Goal: Download file/media

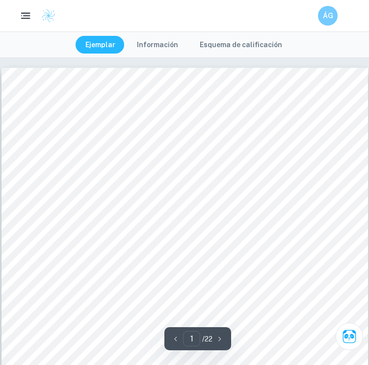
click at [26, 18] on rect "button" at bounding box center [25, 18] width 9 height 1
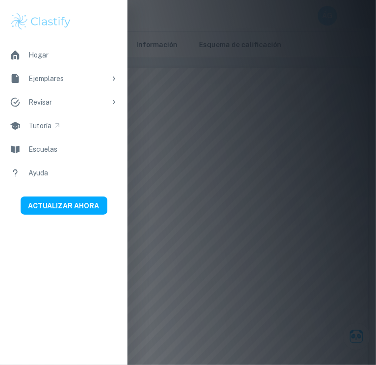
click at [177, 126] on div at bounding box center [188, 182] width 376 height 365
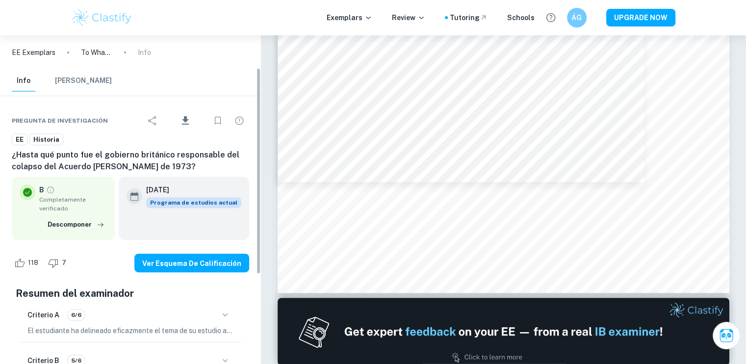
scroll to position [52, 0]
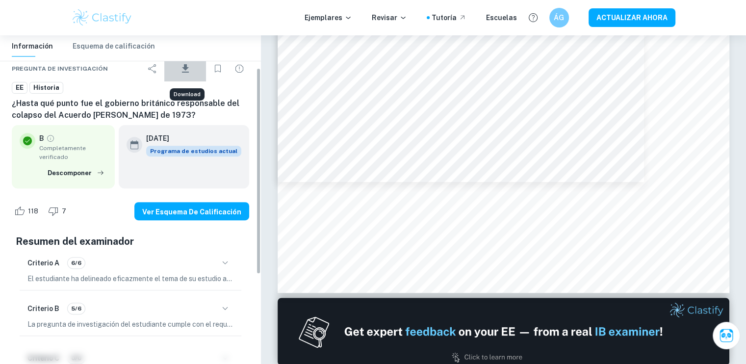
click at [186, 75] on font "Descargar" at bounding box center [185, 78] width 30 height 7
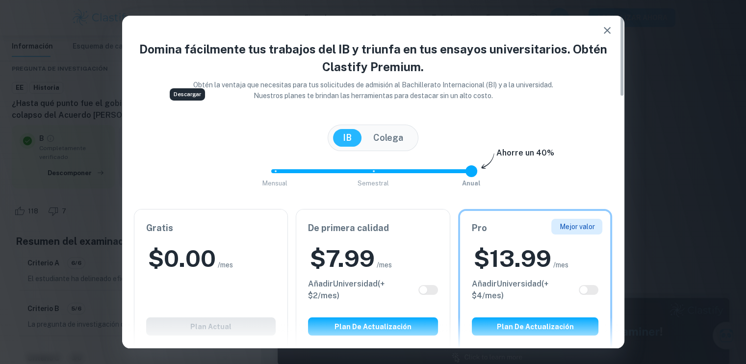
click at [212, 235] on h6 "Gratis" at bounding box center [211, 228] width 130 height 14
click at [369, 26] on icon "button" at bounding box center [608, 31] width 12 height 12
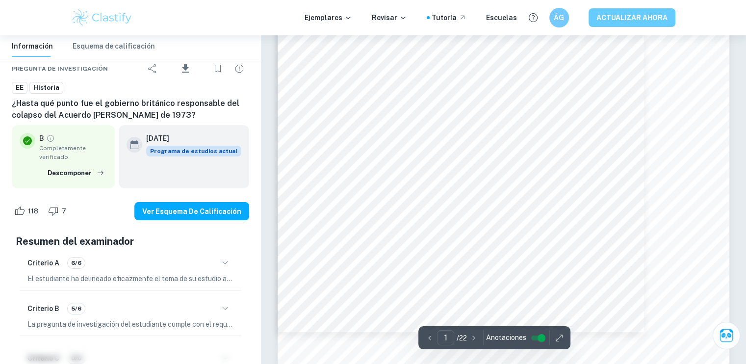
scroll to position [0, 0]
